Goal: Navigation & Orientation: Find specific page/section

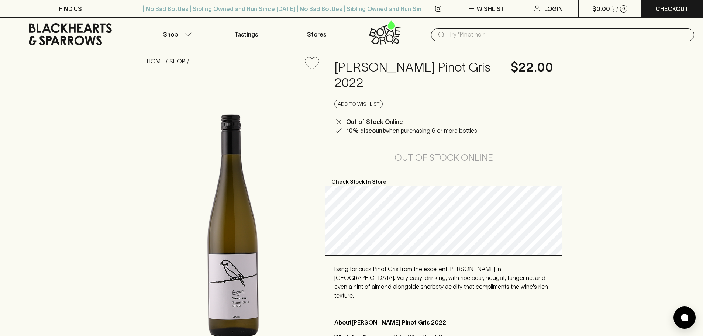
click at [343, 34] on link "Stores" at bounding box center [317, 34] width 70 height 33
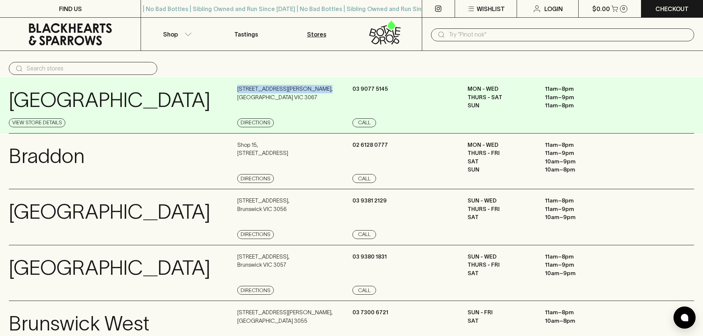
drag, startPoint x: 237, startPoint y: 86, endPoint x: 323, endPoint y: 88, distance: 86.4
click at [323, 88] on div "[GEOGRAPHIC_DATA] View Store Details [STREET_ADDRESS][PERSON_NAME] Directions […" at bounding box center [352, 106] width 686 height 56
click at [291, 94] on div "[STREET_ADDRESS][PERSON_NAME] Directions" at bounding box center [293, 106] width 113 height 42
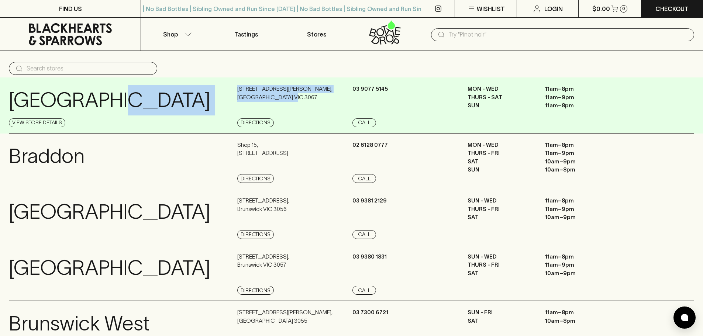
drag, startPoint x: 236, startPoint y: 88, endPoint x: 288, endPoint y: 101, distance: 54.4
click at [288, 101] on div "[GEOGRAPHIC_DATA] View Store Details [STREET_ADDRESS][PERSON_NAME] Directions […" at bounding box center [352, 106] width 686 height 56
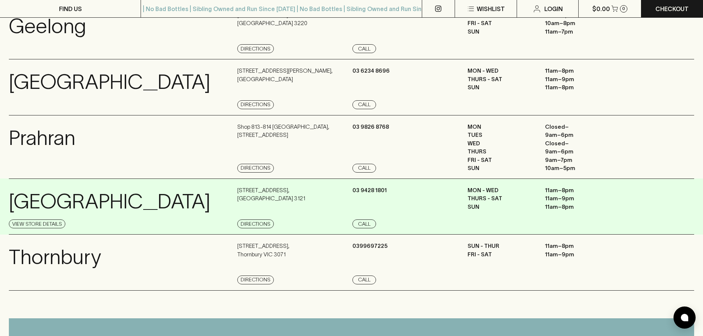
scroll to position [591, 0]
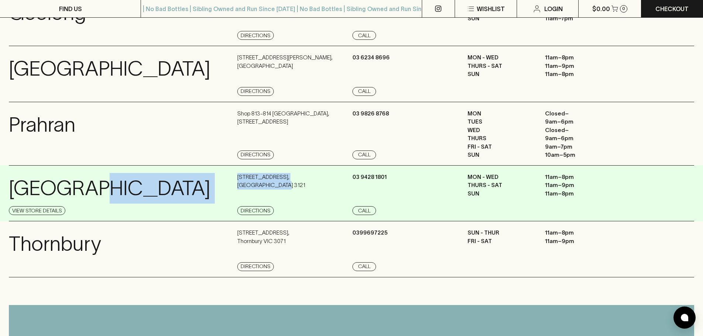
drag, startPoint x: 233, startPoint y: 177, endPoint x: 283, endPoint y: 188, distance: 50.9
click at [283, 188] on div "[GEOGRAPHIC_DATA] Details [STREET_ADDRESS] Directions [PHONE_NUMBER] Call MON -…" at bounding box center [352, 193] width 686 height 56
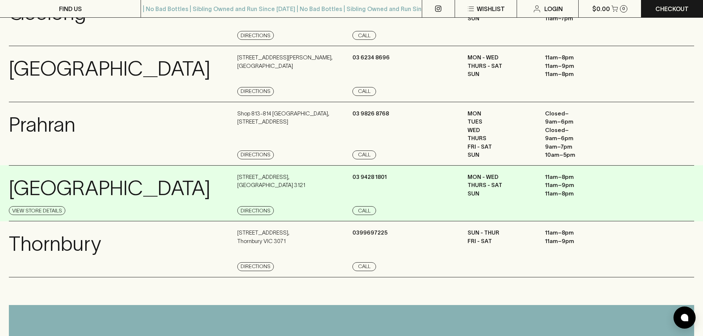
click at [285, 184] on div "[STREET_ADDRESS] Directions" at bounding box center [293, 194] width 113 height 42
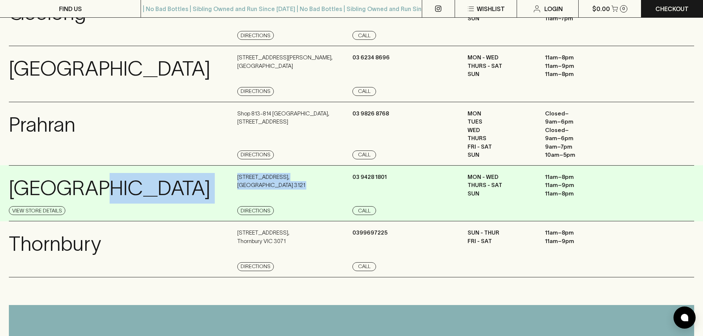
drag, startPoint x: 285, startPoint y: 184, endPoint x: 233, endPoint y: 172, distance: 53.1
click at [233, 172] on div "[GEOGRAPHIC_DATA] Details [STREET_ADDRESS] Directions [PHONE_NUMBER] Call MON -…" at bounding box center [352, 193] width 686 height 56
